Goal: Transaction & Acquisition: Purchase product/service

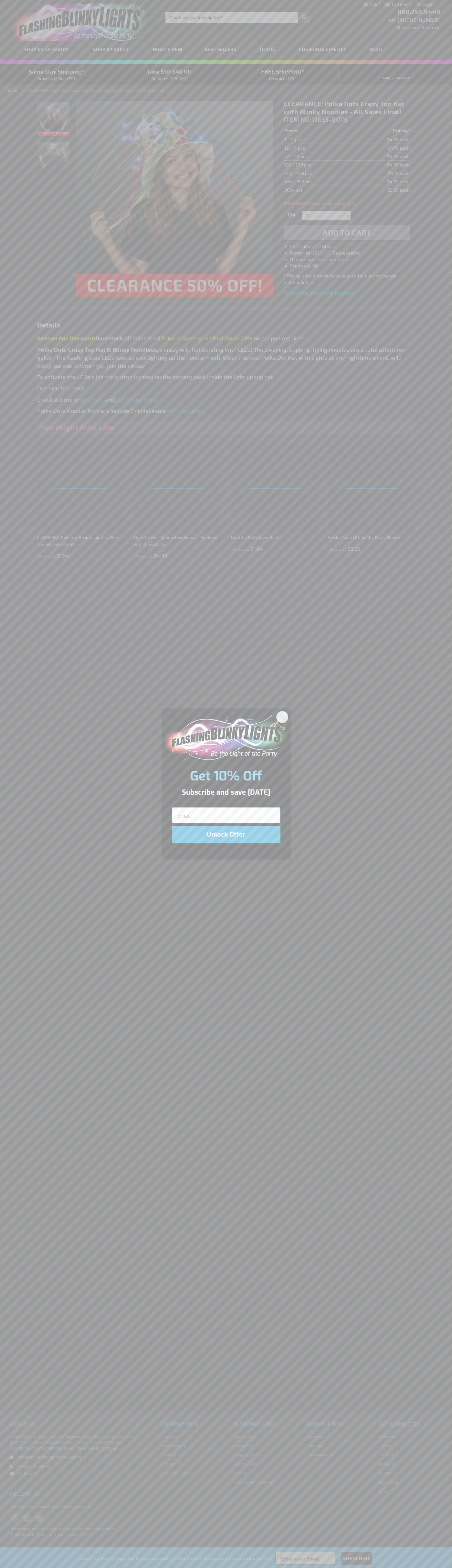
click at [282, 716] on icon "Close dialog" at bounding box center [281, 716] width 4 height 4
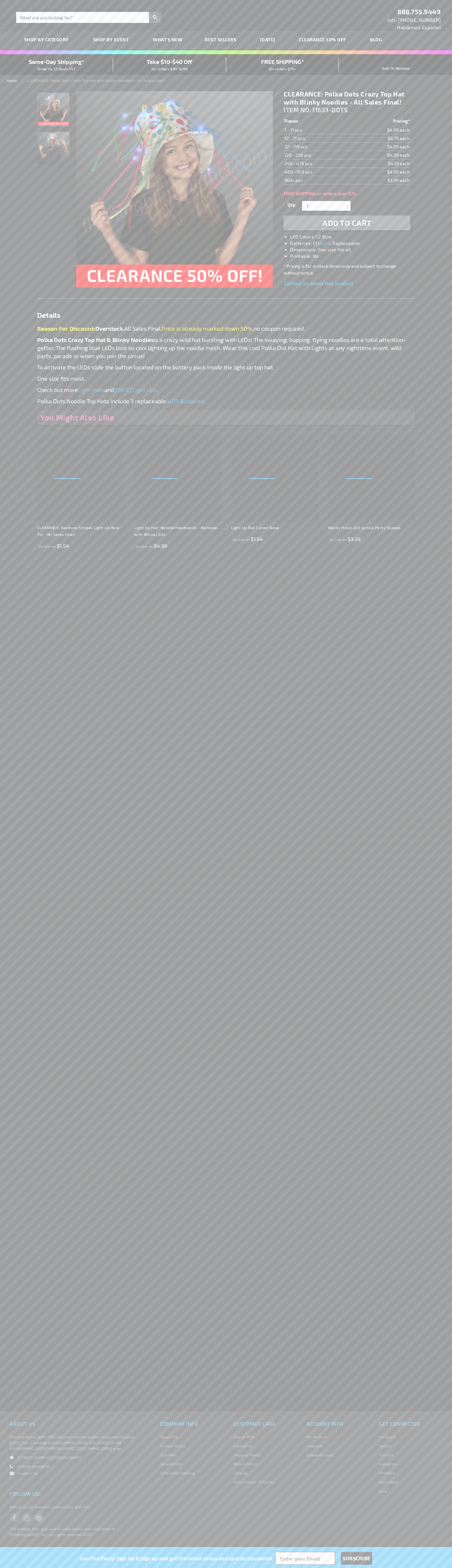
click at [347, 223] on span "Add to Cart" at bounding box center [347, 222] width 49 height 9
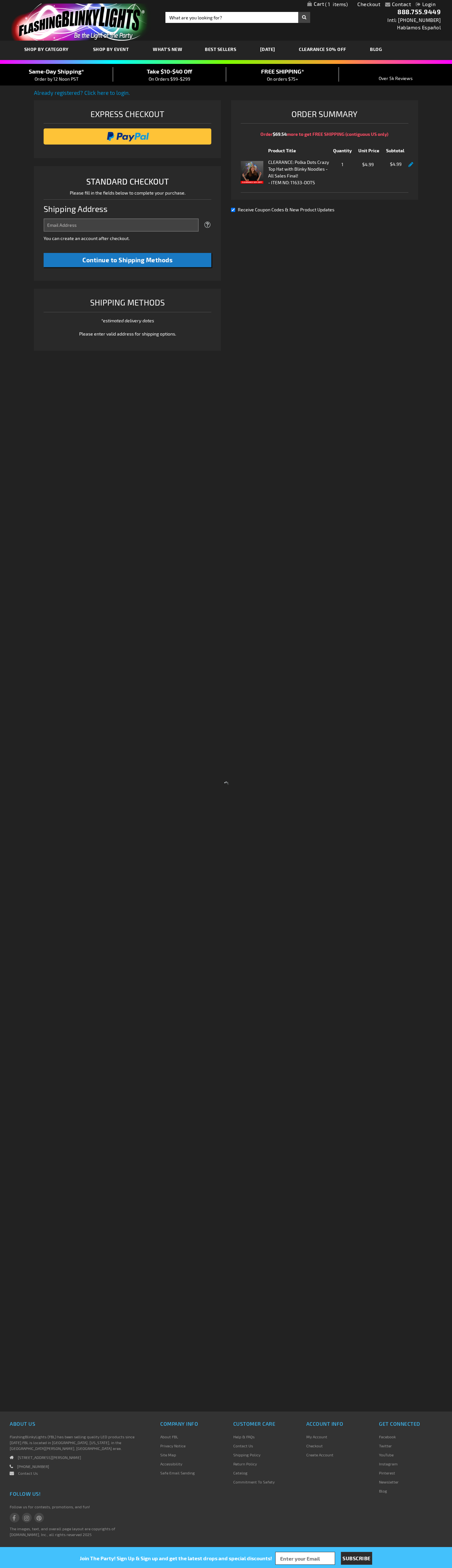
select select "US"
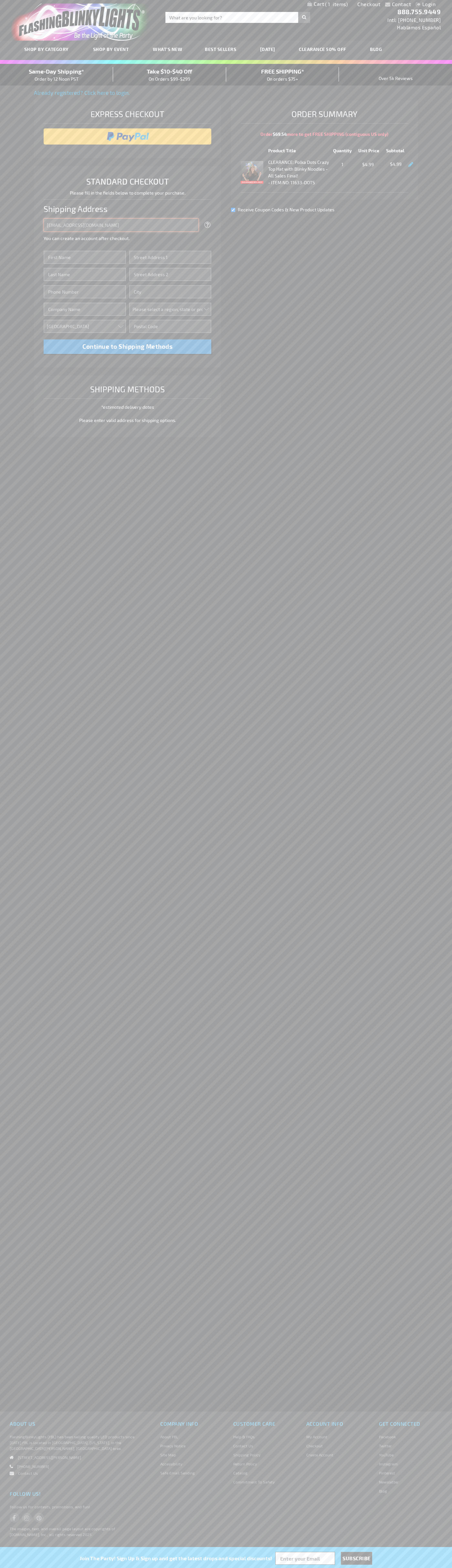
type input "[EMAIL_ADDRESS][DOMAIN_NAME]"
type input "[PERSON_NAME]"
type input "[STREET_ADDRESS]"
type input "First floor"
type input "[US_STATE]"
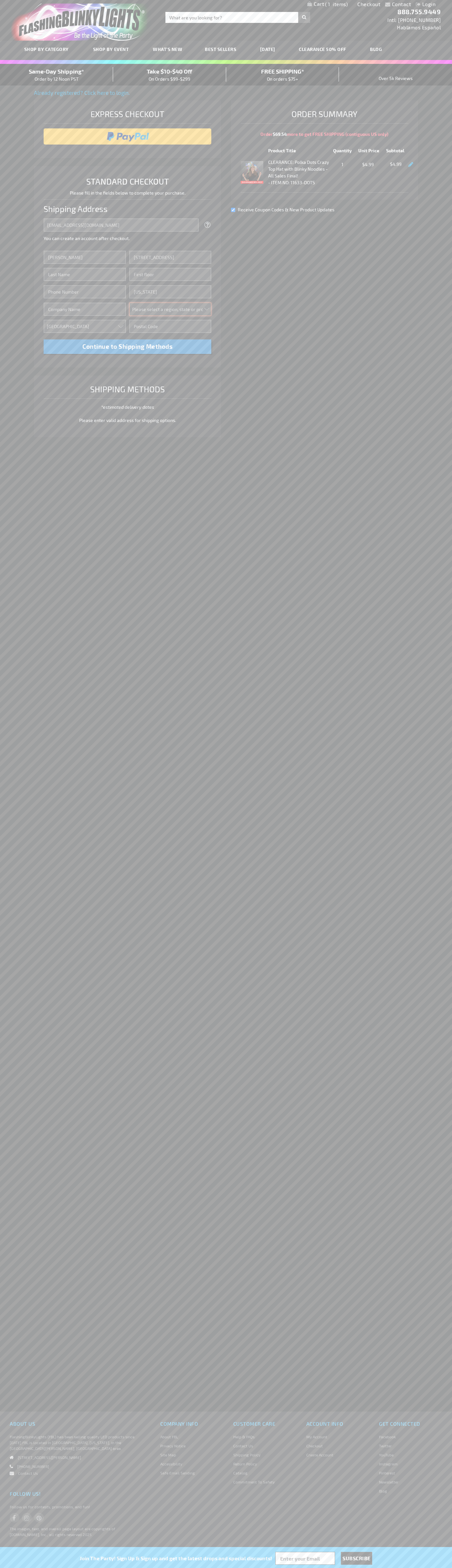
select select "43"
type input "10011"
type input "[PERSON_NAME]"
type input "6502530000"
type input "[PERSON_NAME]"
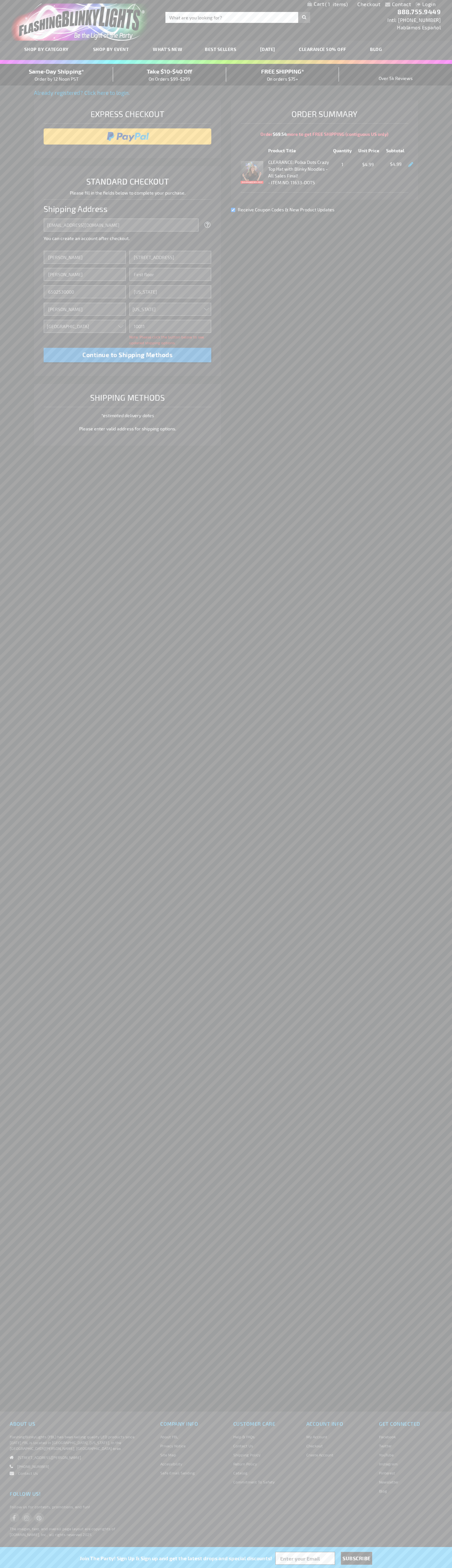
click at [57, 75] on div "Same-Day Shipping* Order by 12 Noon PST" at bounding box center [57, 74] width 113 height 15
click at [127, 136] on input "image" at bounding box center [127, 136] width 161 height 13
